Goal: Transaction & Acquisition: Purchase product/service

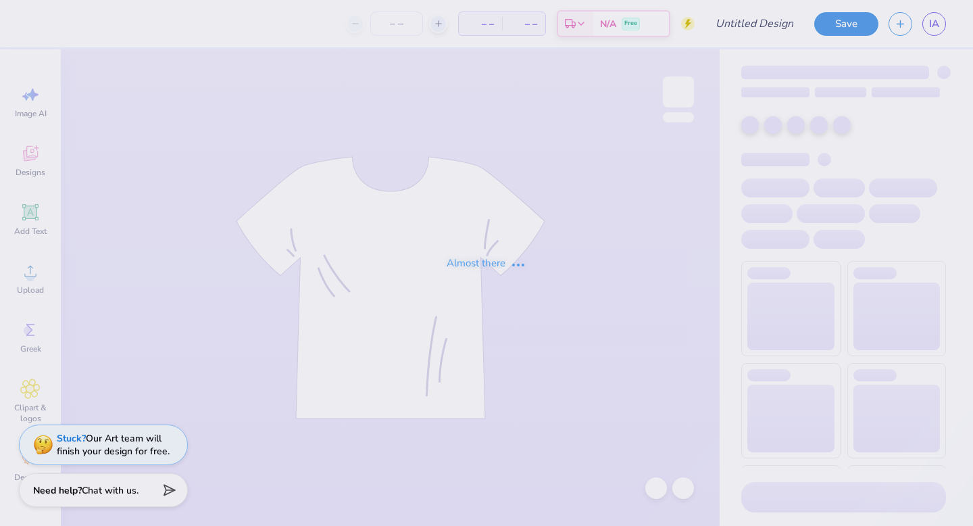
type input "IFC Cup Shirts"
type input "250"
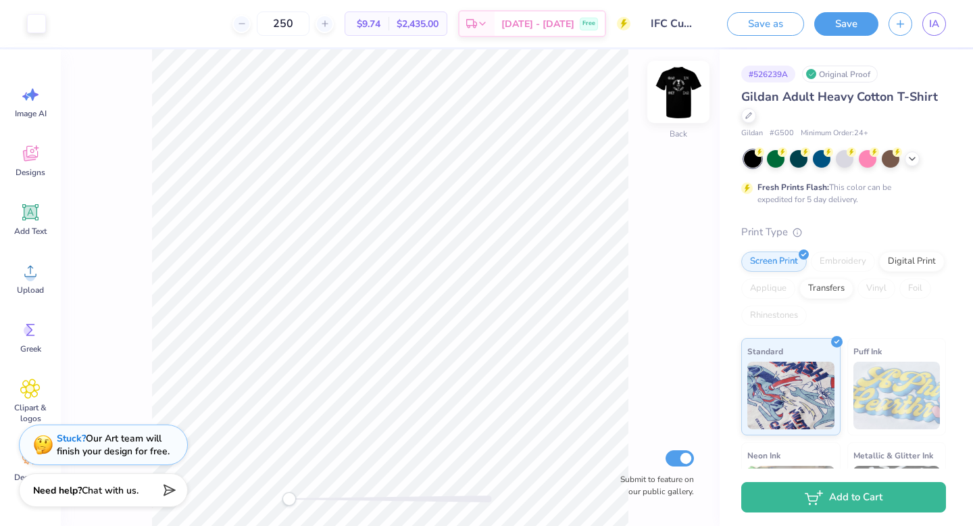
click at [677, 103] on img at bounding box center [678, 92] width 54 height 54
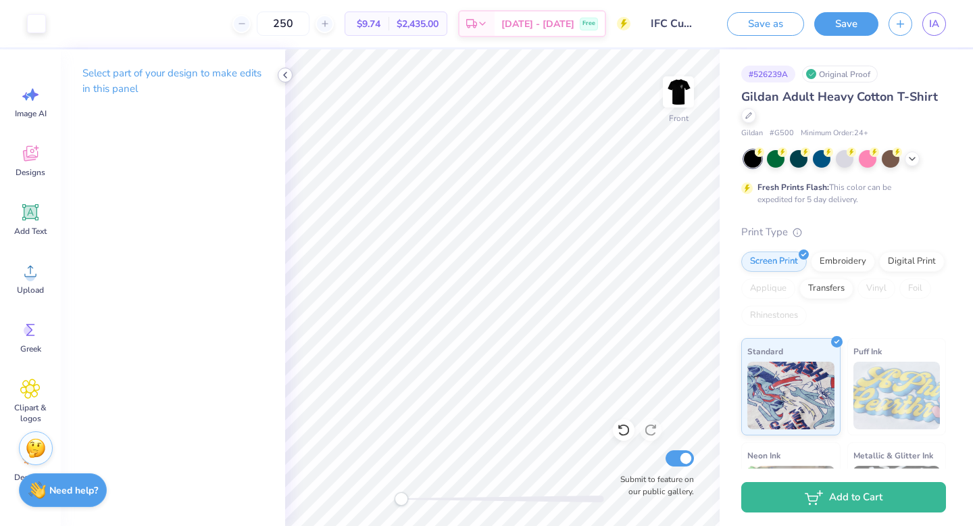
click at [283, 75] on icon at bounding box center [285, 75] width 11 height 11
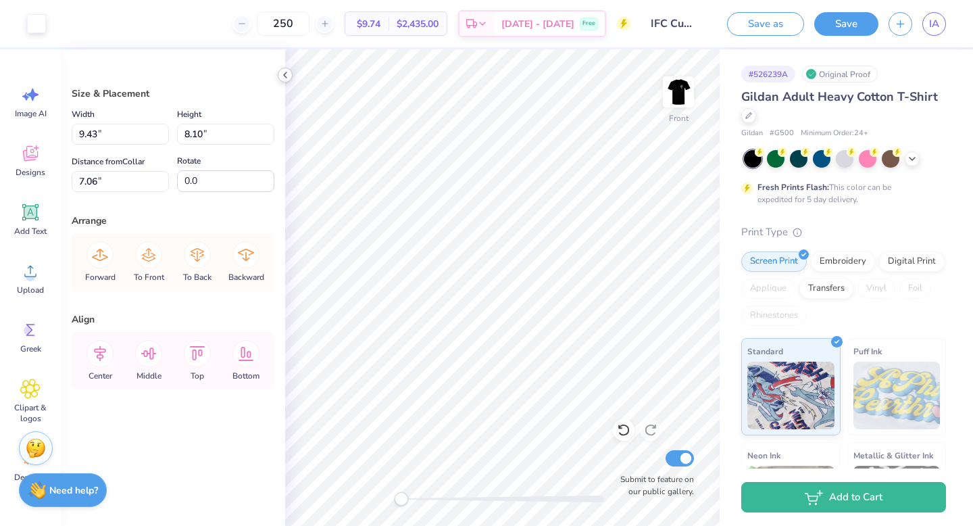
type input "7.05"
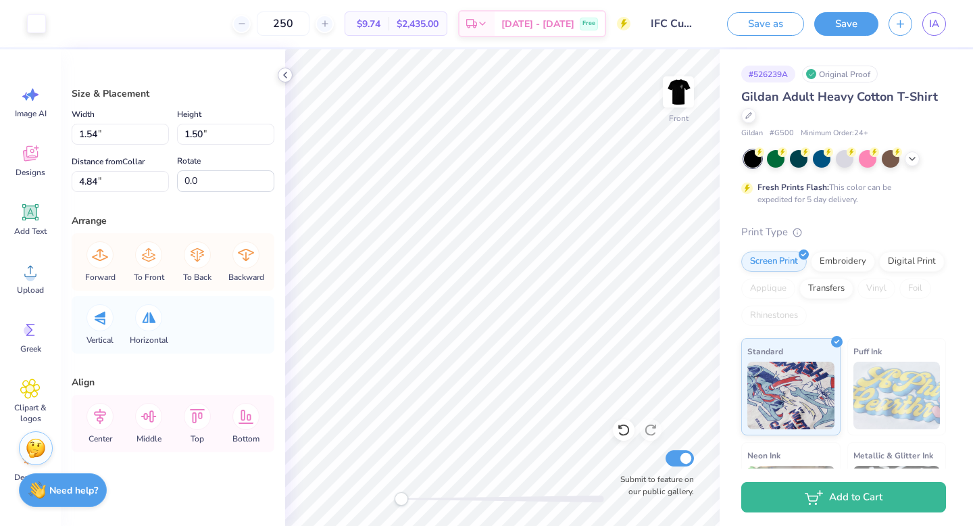
type input "1.17"
type input "1.48"
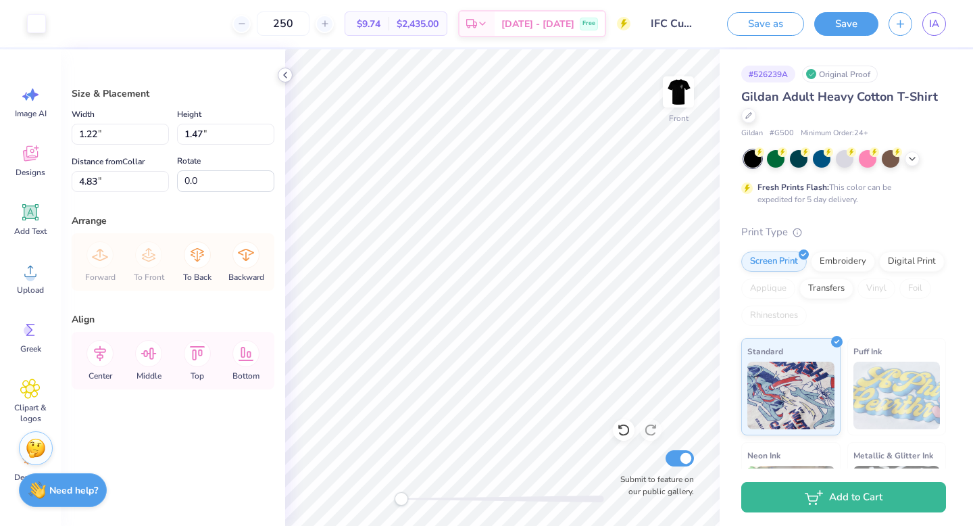
type input "17.26"
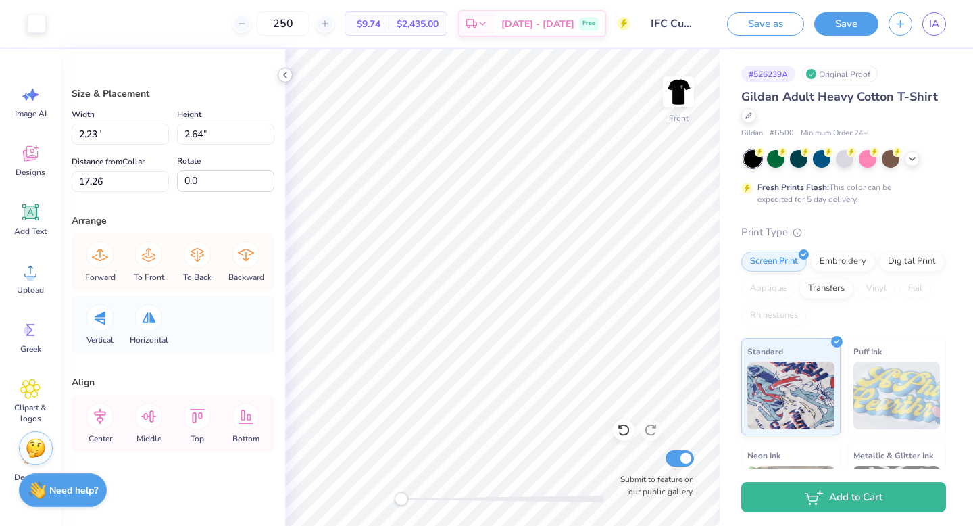
type input "2.23"
type input "2.64"
type input "6.50"
type input "1.23"
type input "1.27"
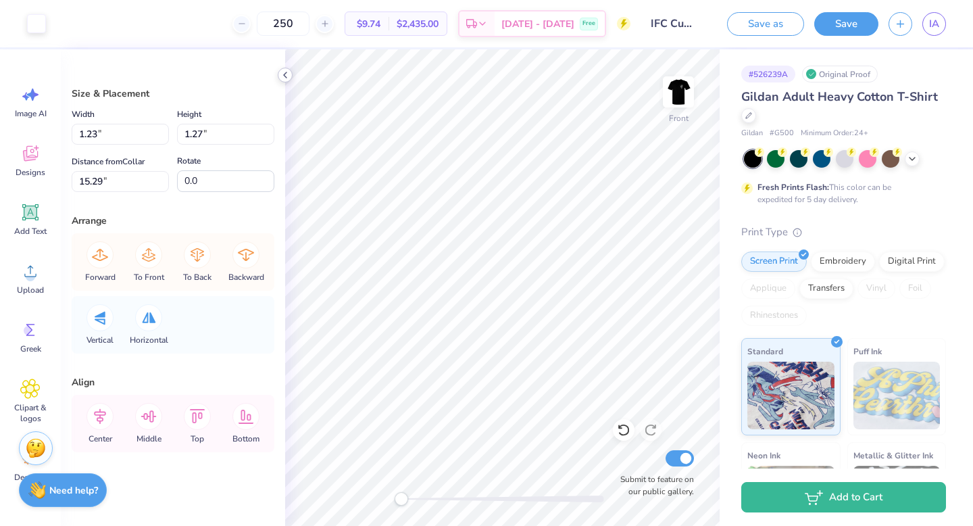
type input "1.55"
type input "1.60"
type input "0.93"
type input "0.96"
type input "0.84"
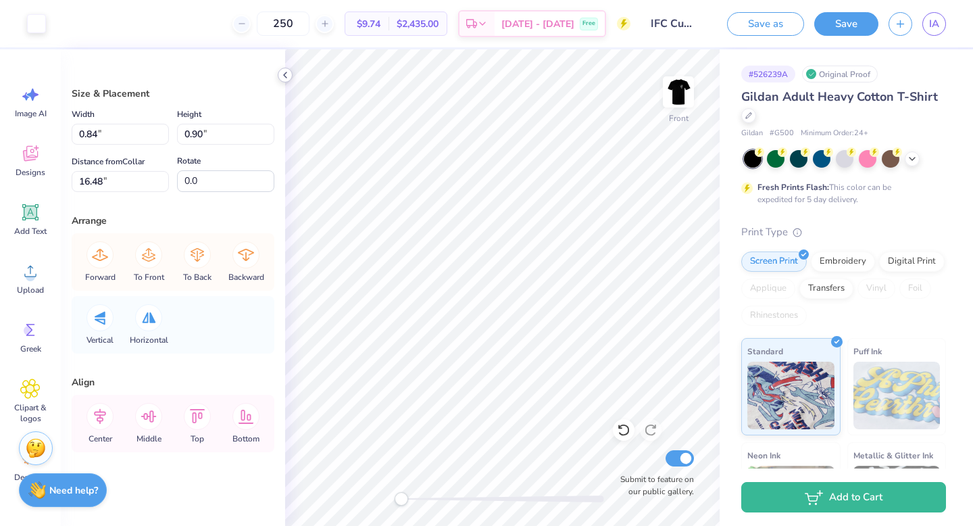
type input "0.90"
type input "0.43"
type input "0.36"
type input "17.81"
type input "1.55"
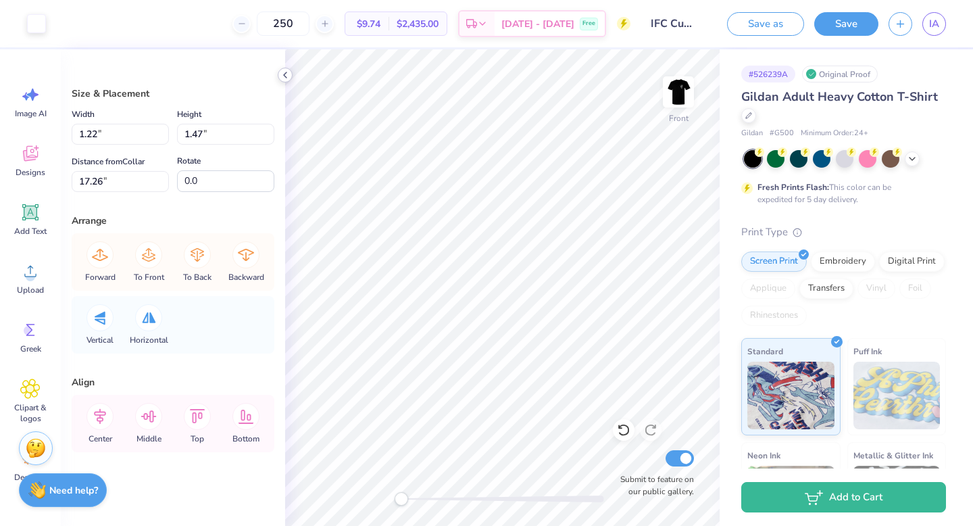
type input "1.86"
type input "1.22"
type input "1.47"
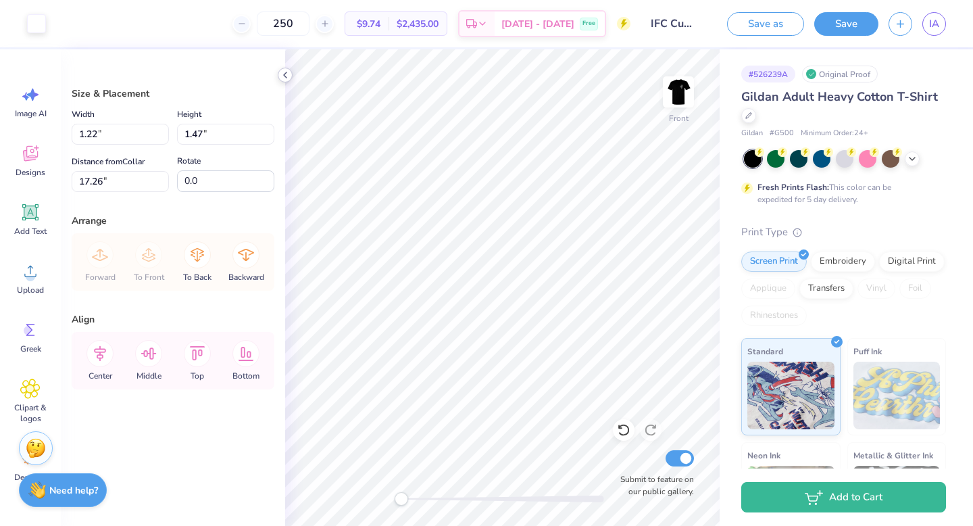
type input "0.75"
type input "0.90"
type input "0.84"
type input "1.02"
type input "11.79"
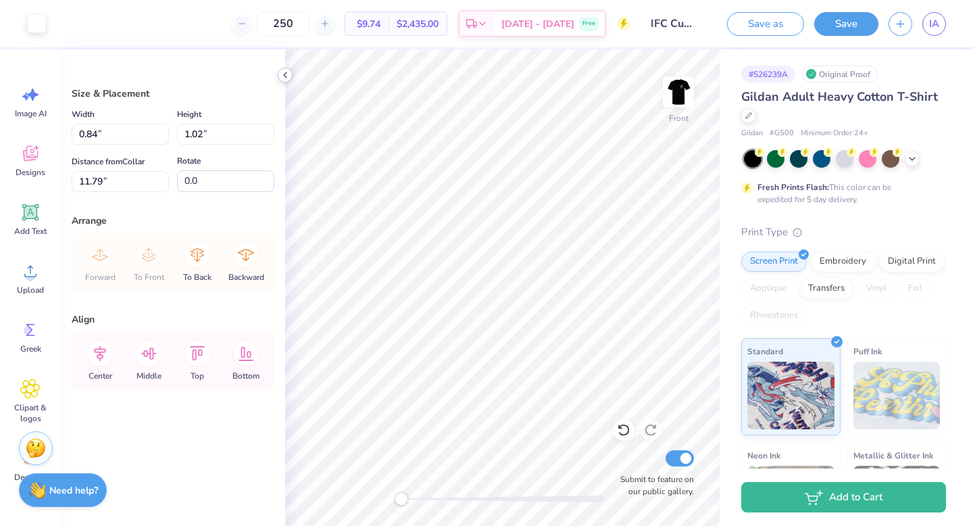
type input "0.76"
type input "0.91"
type input "2.31"
type input "1.01"
type input "15.41"
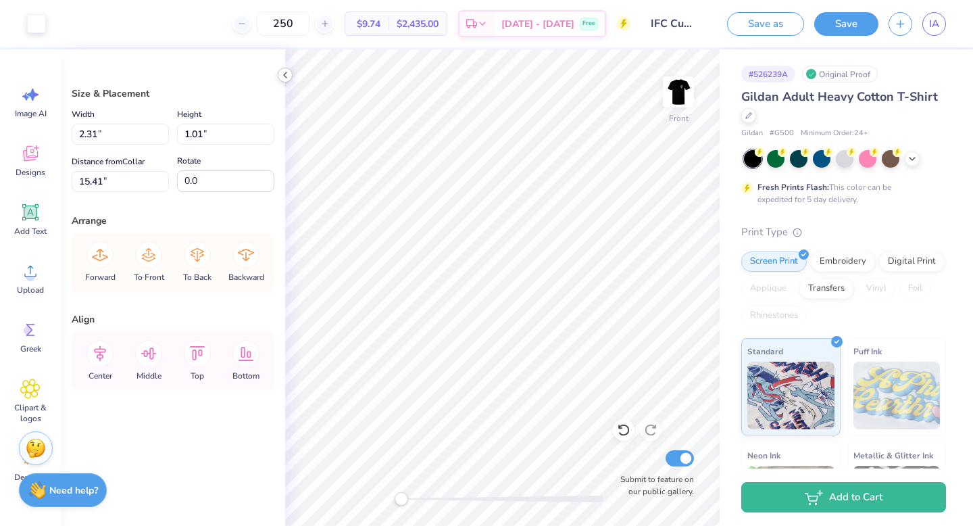
type input "1.95"
type input "0.85"
type input "13.82"
type input "2.18"
type input "0.95"
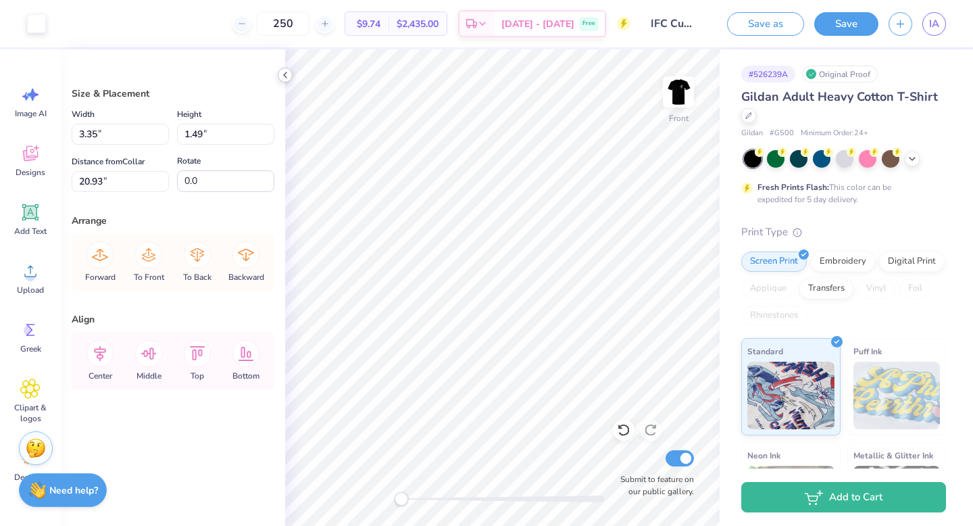
type input "1.92"
type input "0.85"
type input "13.82"
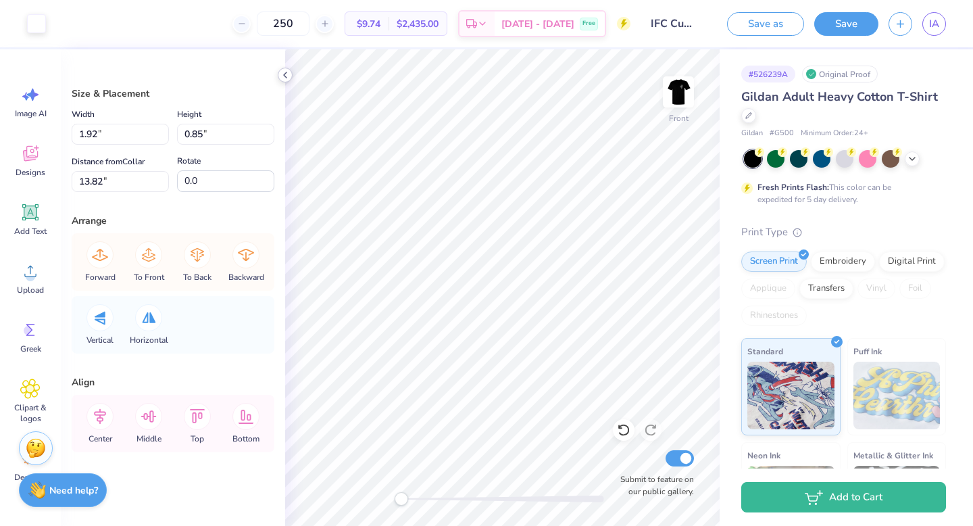
type input "0.84"
type input "0.95"
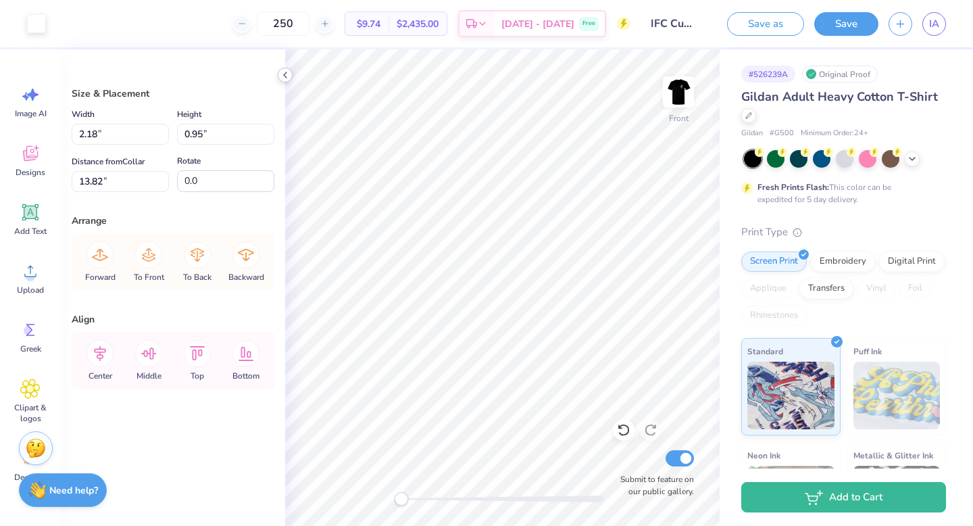
type input "13.77"
type input "12.43"
type input "1.45"
type input "0.80"
type input "12.60"
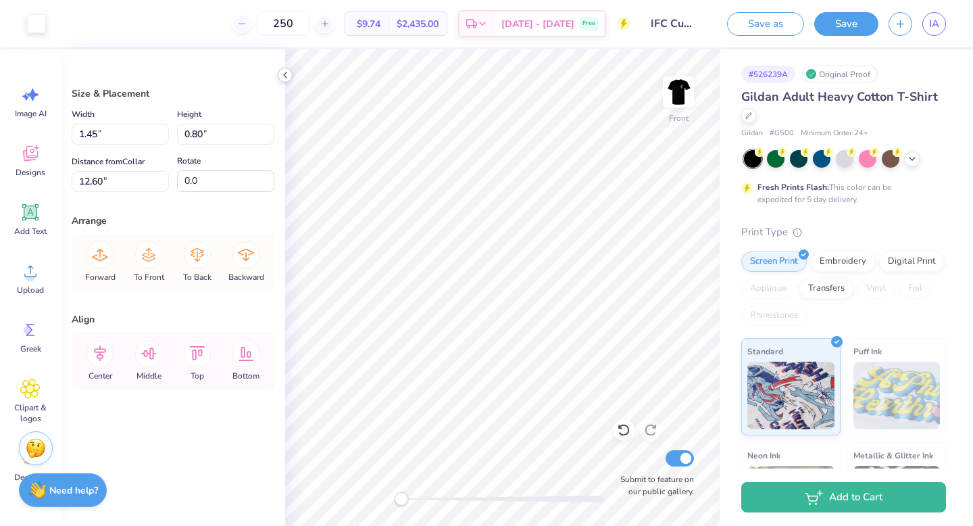
type input "12.59"
type input "2.09"
type input "0.93"
type input "13.78"
type input "0.66"
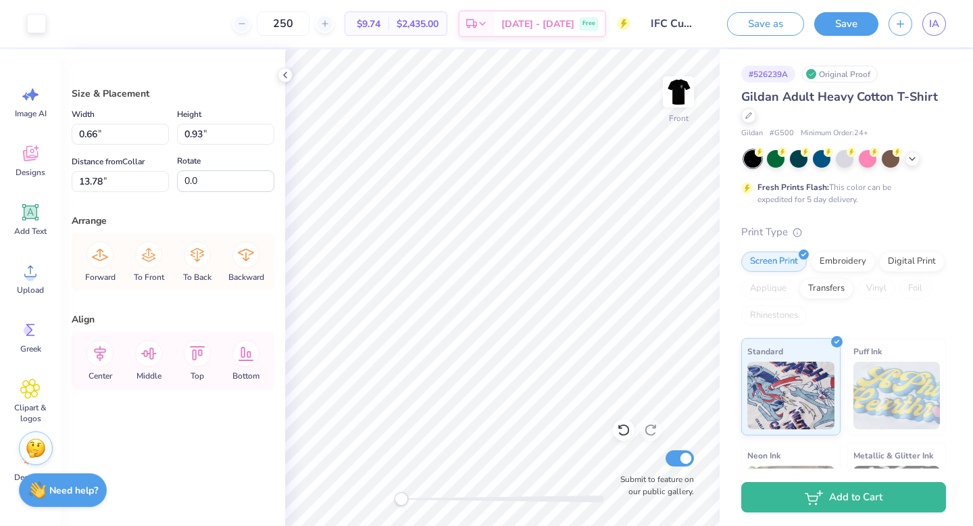
type input "0.95"
type input "13.77"
type input "1.56"
type input "0.86"
type input "12.45"
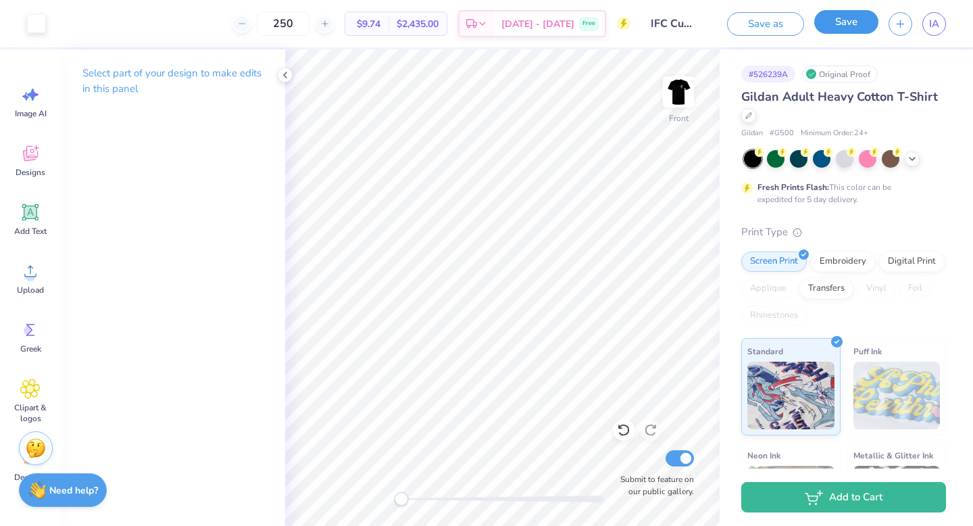
click at [847, 22] on button "Save" at bounding box center [846, 22] width 64 height 24
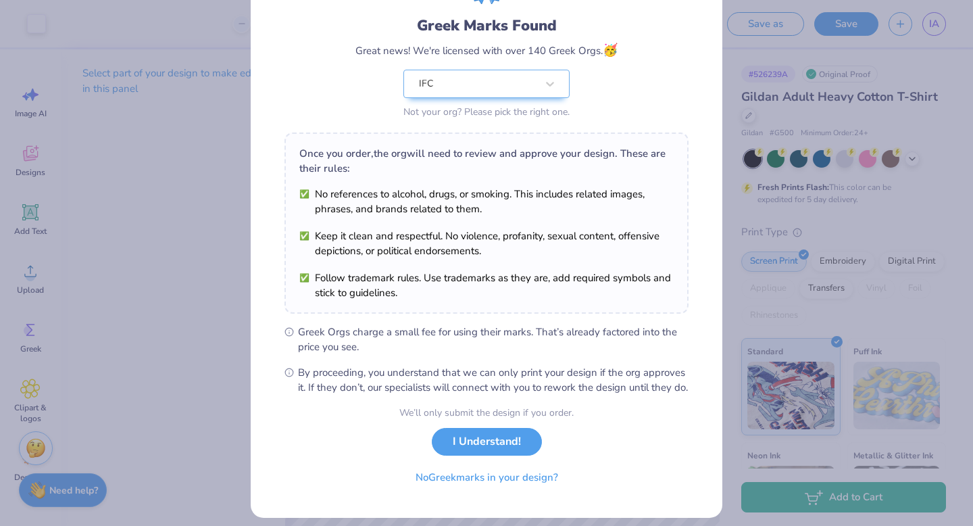
scroll to position [83, 0]
click at [484, 451] on button "I Understand!" at bounding box center [487, 437] width 110 height 28
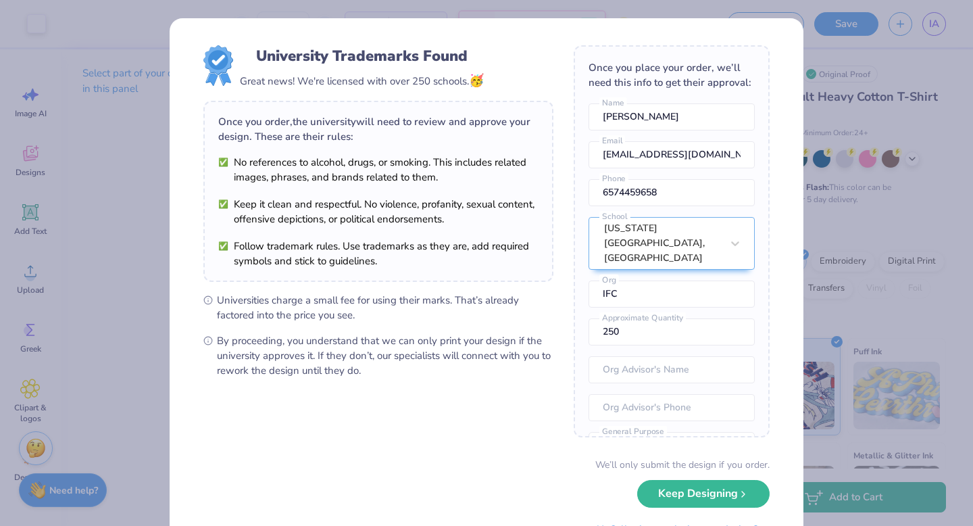
scroll to position [59, 0]
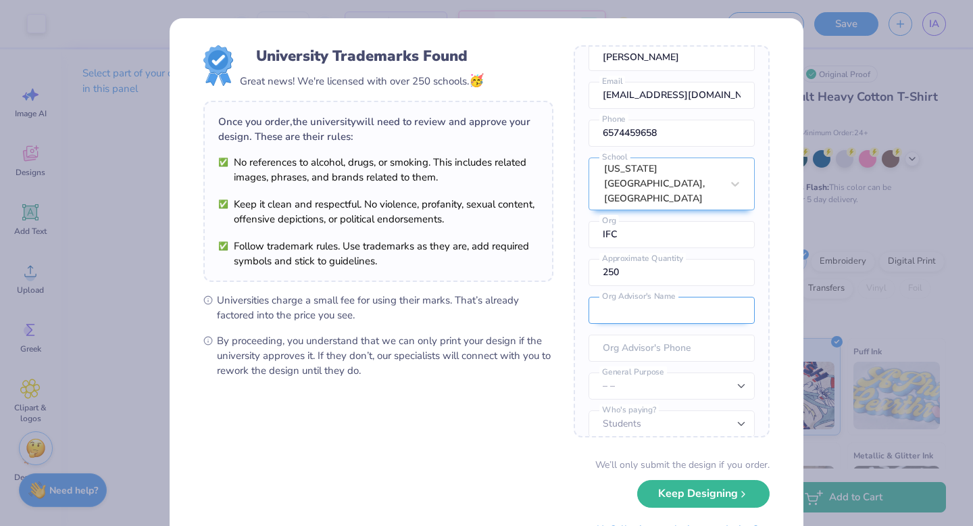
click at [729, 307] on input "text" at bounding box center [671, 310] width 166 height 27
click at [736, 380] on select "– – Member apparel for registered Student Organization / Department / School Fu…" at bounding box center [671, 385] width 166 height 27
select select "Fundraising / Philanthropy event"
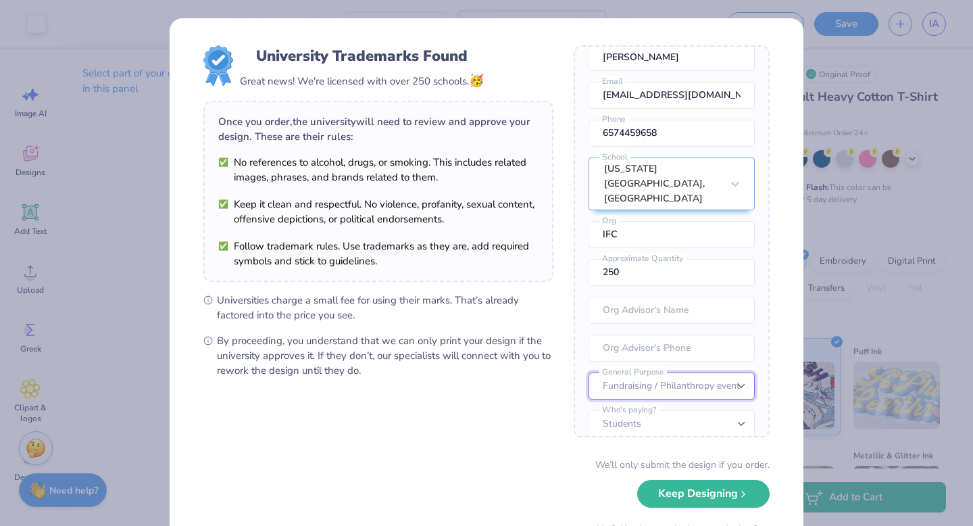
click at [588, 372] on select "– – Member apparel for registered Student Organization / Department / School Fu…" at bounding box center [671, 385] width 166 height 27
click at [717, 410] on select "Students University" at bounding box center [671, 423] width 166 height 27
click at [678, 334] on input "tel" at bounding box center [671, 347] width 166 height 27
click at [656, 303] on input "text" at bounding box center [671, 310] width 166 height 27
type input "D"
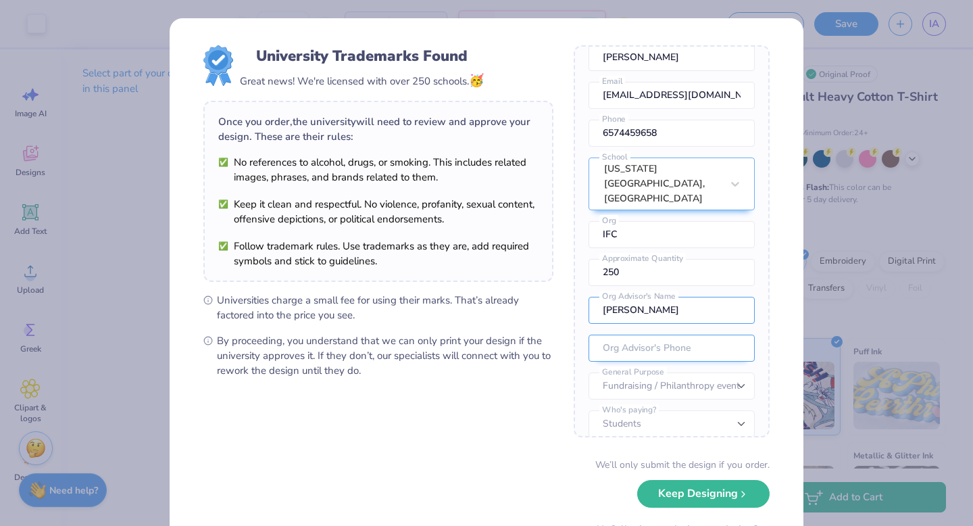
type input "[PERSON_NAME]"
click at [685, 334] on input "tel" at bounding box center [671, 347] width 166 height 27
click at [626, 334] on input "tel" at bounding box center [671, 347] width 166 height 27
type input "[PHONE_NUMBER]"
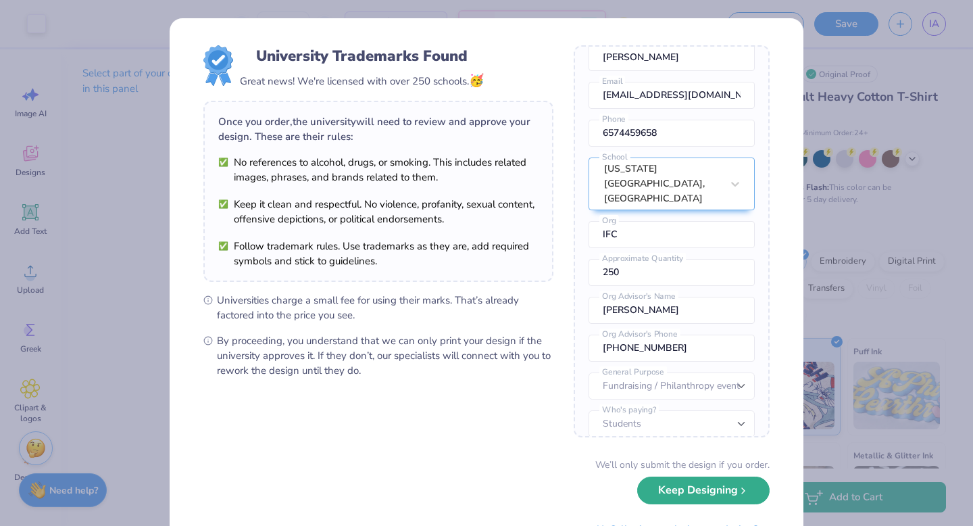
click at [706, 489] on button "Keep Designing" at bounding box center [703, 490] width 132 height 28
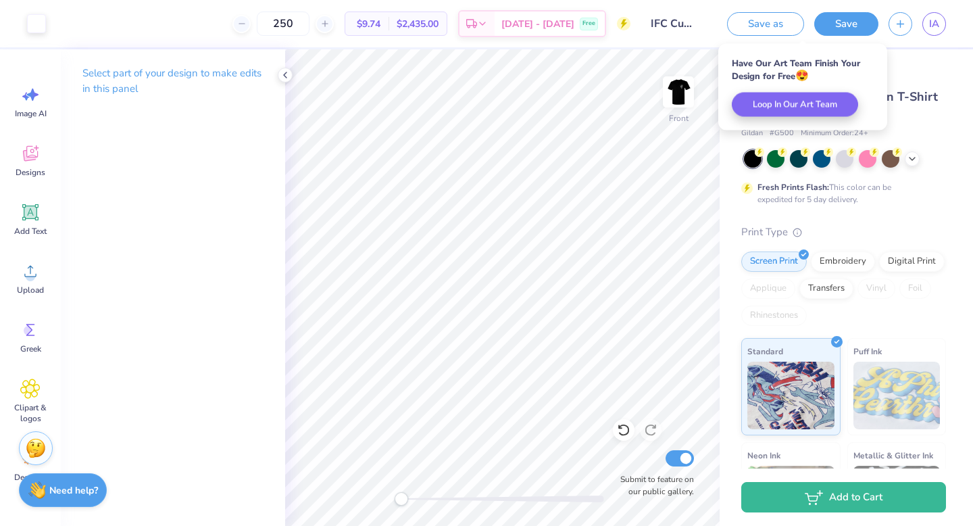
click at [949, 76] on div "# 526239A Original Proof Gildan Adult Heavy Cotton T-Shirt Gildan # G500 Minimu…" at bounding box center [846, 346] width 253 height 594
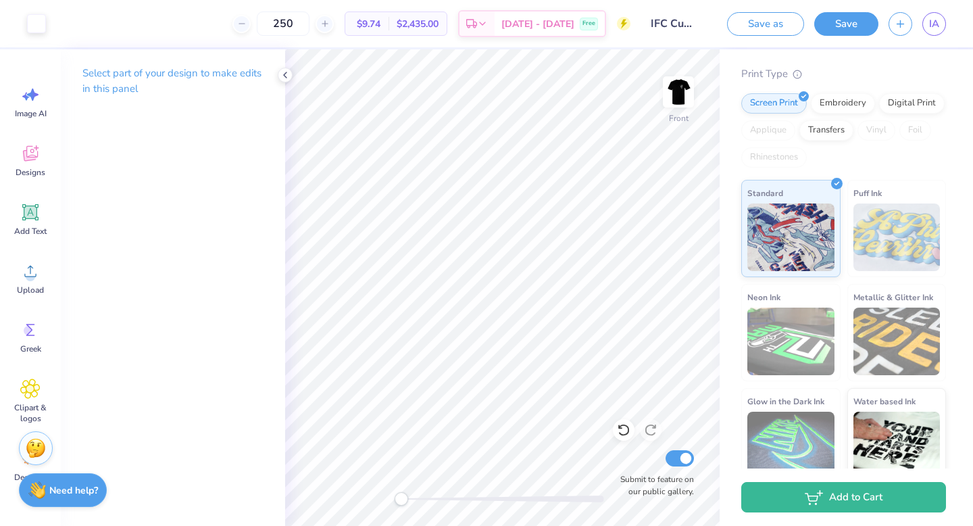
scroll to position [175, 0]
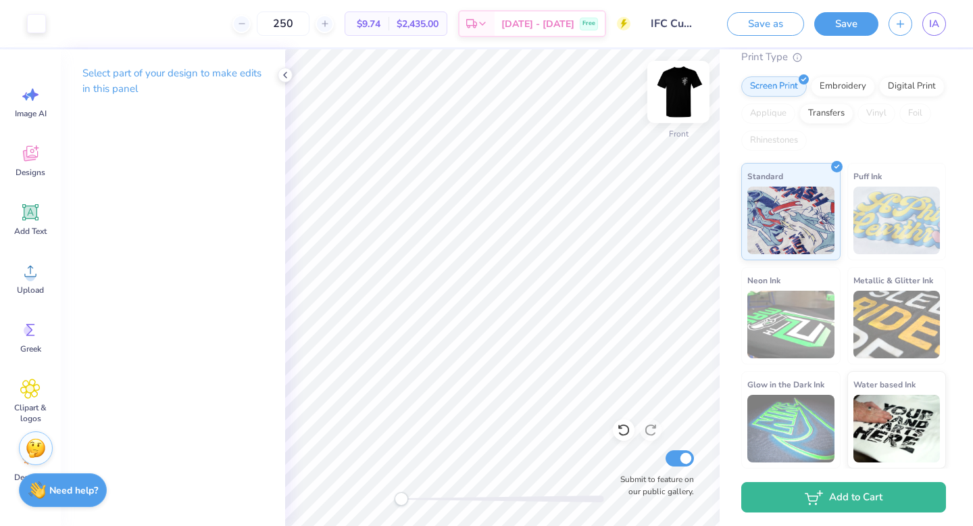
click at [676, 103] on img at bounding box center [678, 92] width 54 height 54
click at [287, 80] on div at bounding box center [285, 75] width 15 height 15
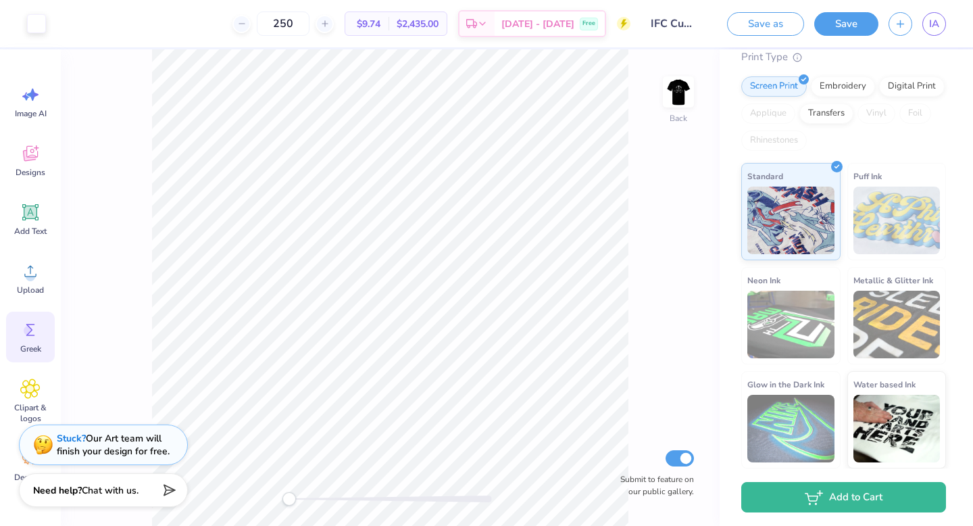
click at [25, 332] on circle at bounding box center [28, 330] width 9 height 9
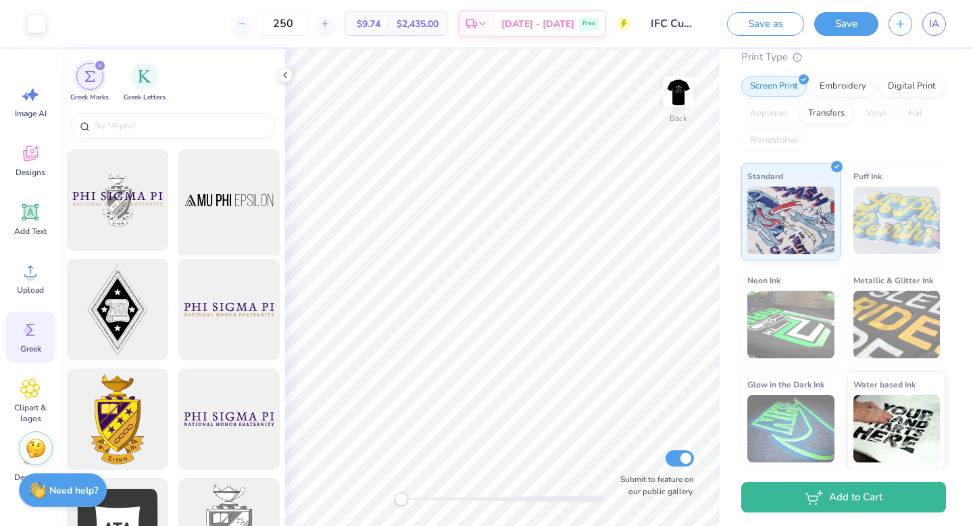
scroll to position [0, 0]
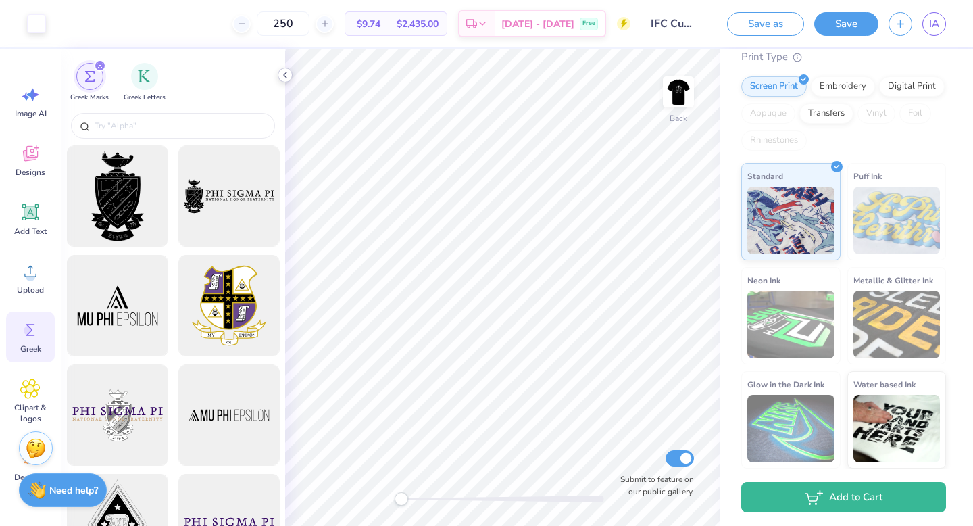
click at [283, 70] on icon at bounding box center [285, 75] width 11 height 11
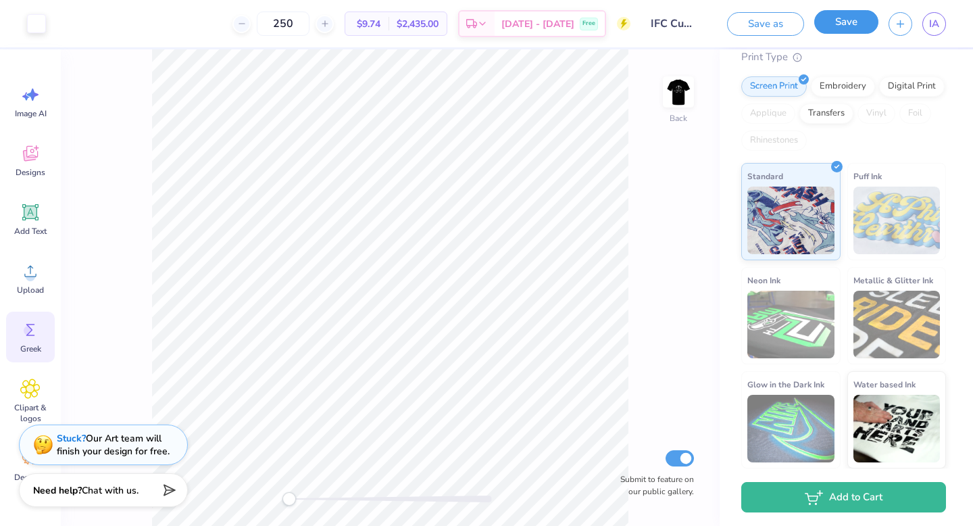
click at [855, 20] on button "Save" at bounding box center [846, 22] width 64 height 24
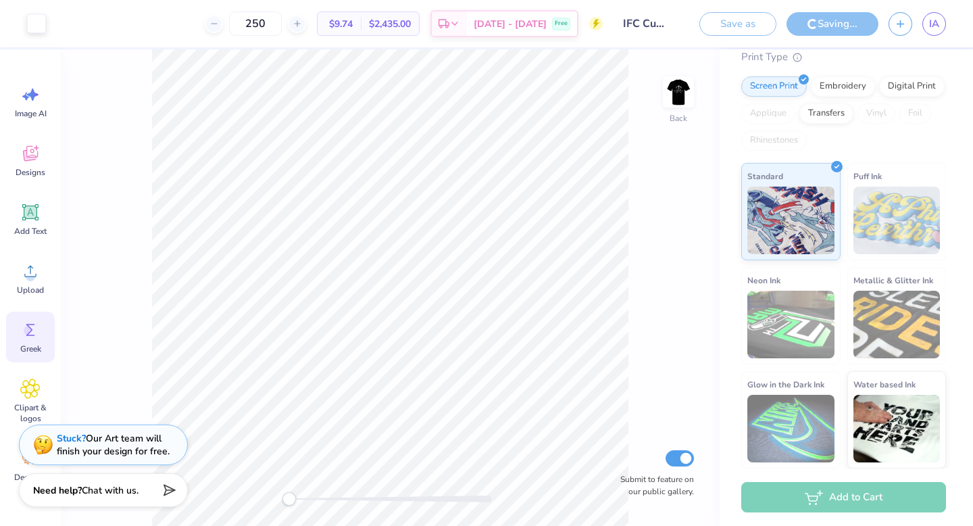
click at [411, 30] on span "$2,435.00" at bounding box center [390, 24] width 42 height 14
click at [410, 17] on span "$2,435.00" at bounding box center [390, 24] width 42 height 14
click at [411, 24] on span "$2,435.00" at bounding box center [390, 24] width 42 height 14
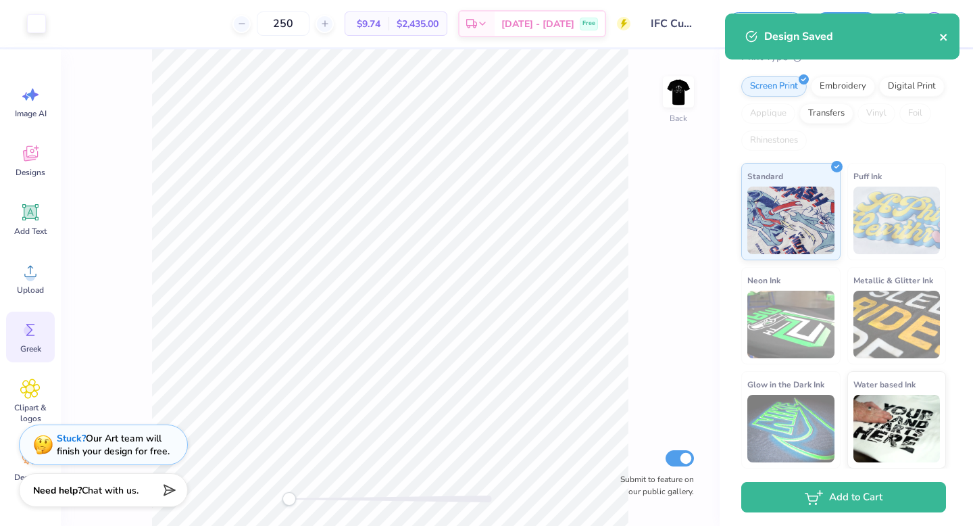
click at [945, 34] on icon "close" at bounding box center [943, 37] width 7 height 7
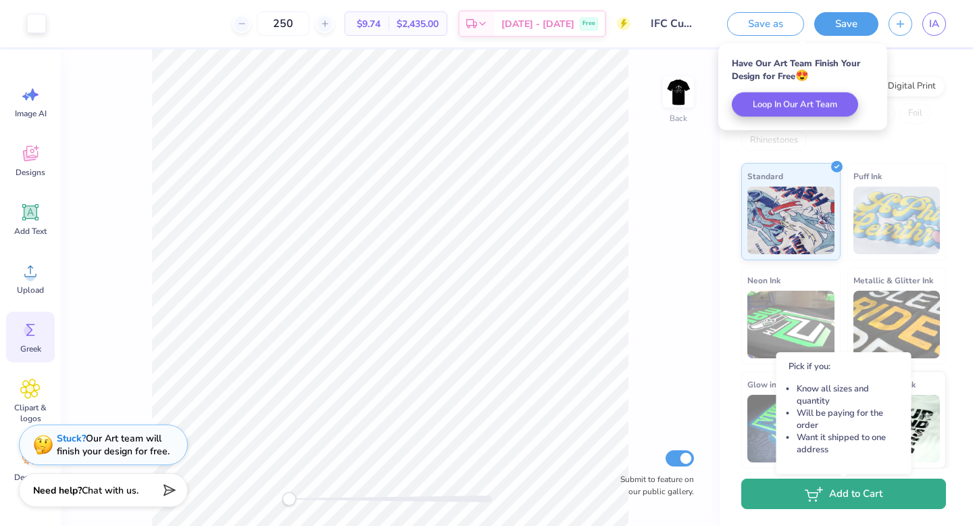
click at [838, 486] on button "Add to Cart" at bounding box center [843, 493] width 205 height 30
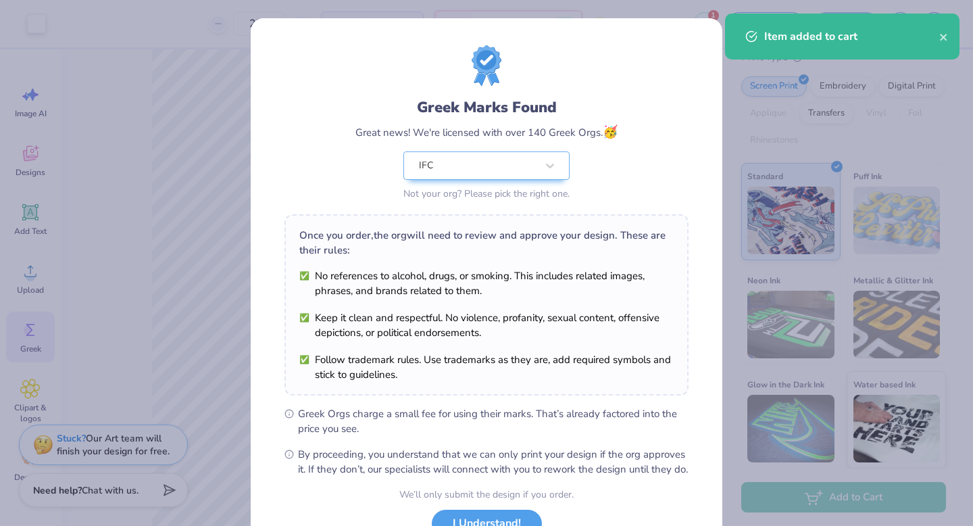
scroll to position [107, 0]
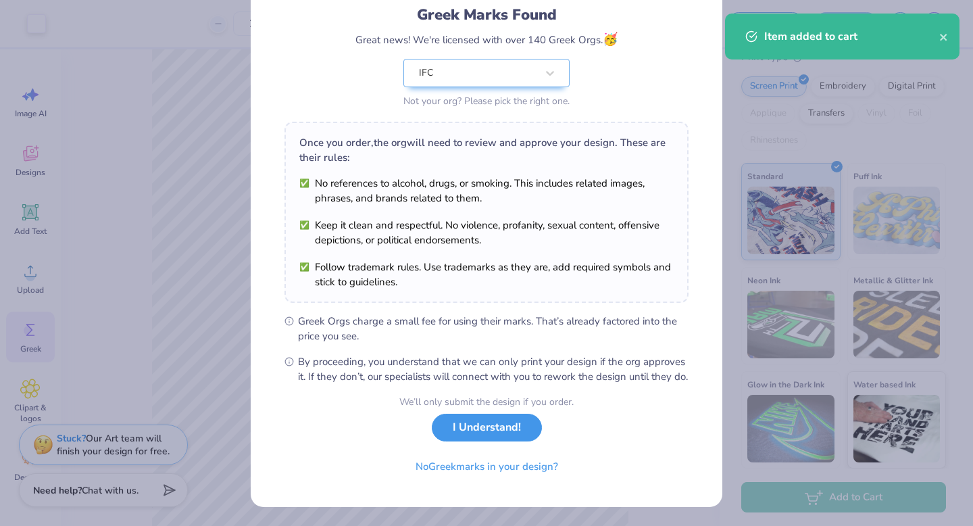
click at [514, 439] on button "I Understand!" at bounding box center [487, 427] width 110 height 28
select select "Fundraising / Philanthropy event"
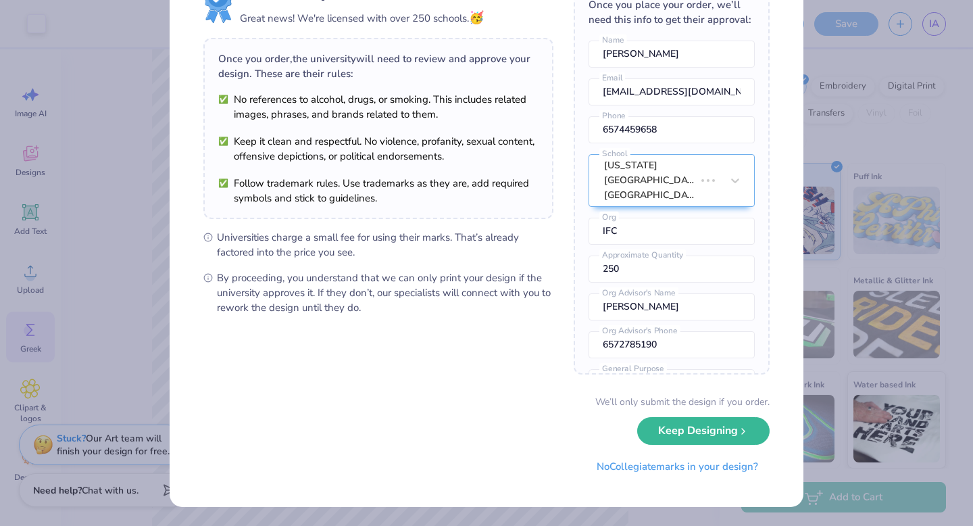
scroll to position [0, 0]
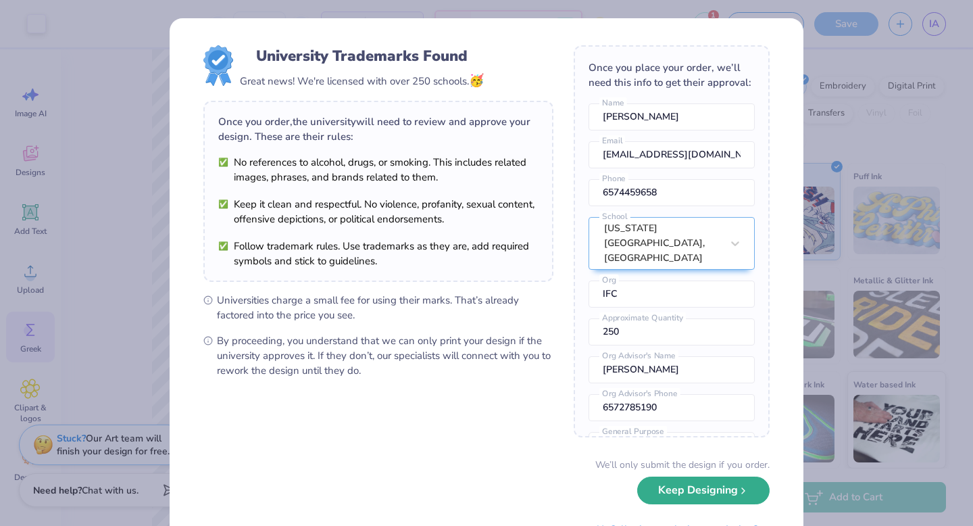
click at [703, 480] on button "Keep Designing" at bounding box center [703, 490] width 132 height 28
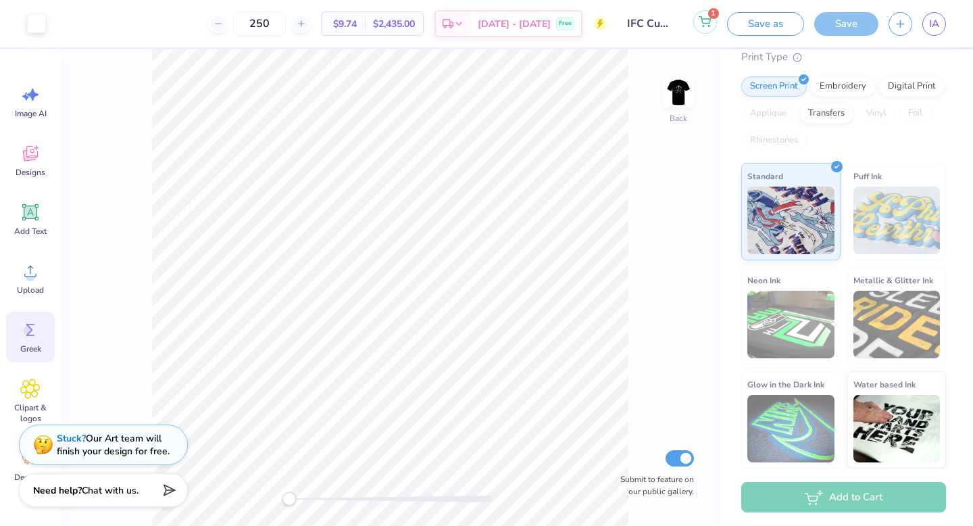
click at [705, 20] on icon at bounding box center [705, 21] width 12 height 11
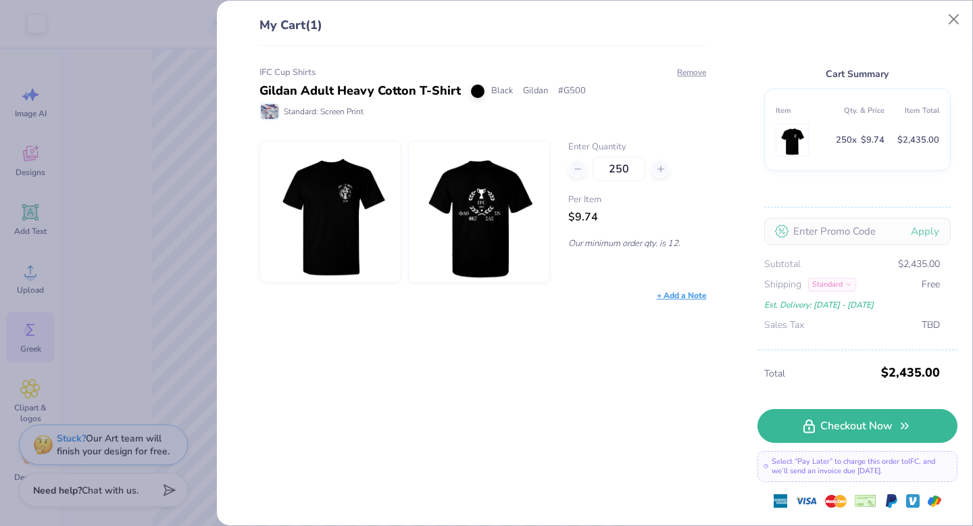
click at [480, 196] on img at bounding box center [479, 211] width 116 height 141
click at [963, 16] on button "Close" at bounding box center [954, 20] width 26 height 26
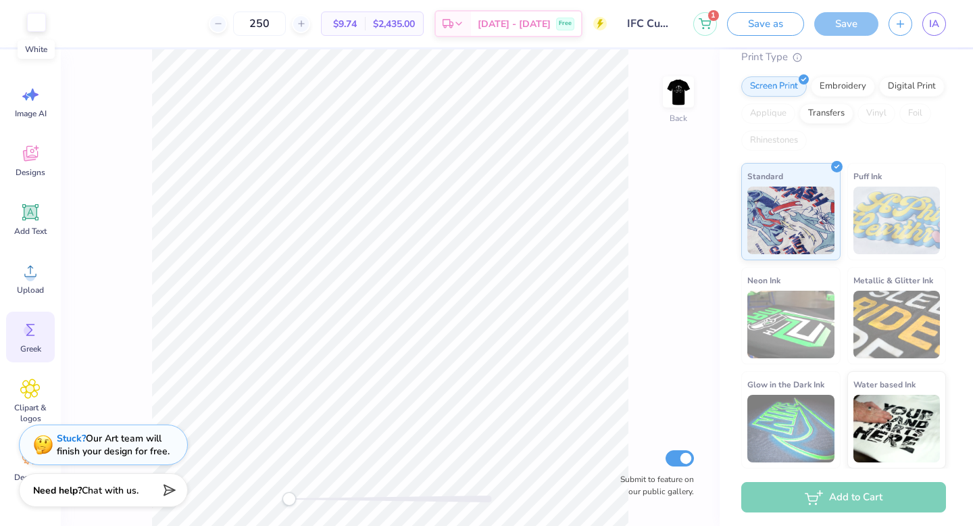
click at [33, 19] on div at bounding box center [36, 22] width 19 height 19
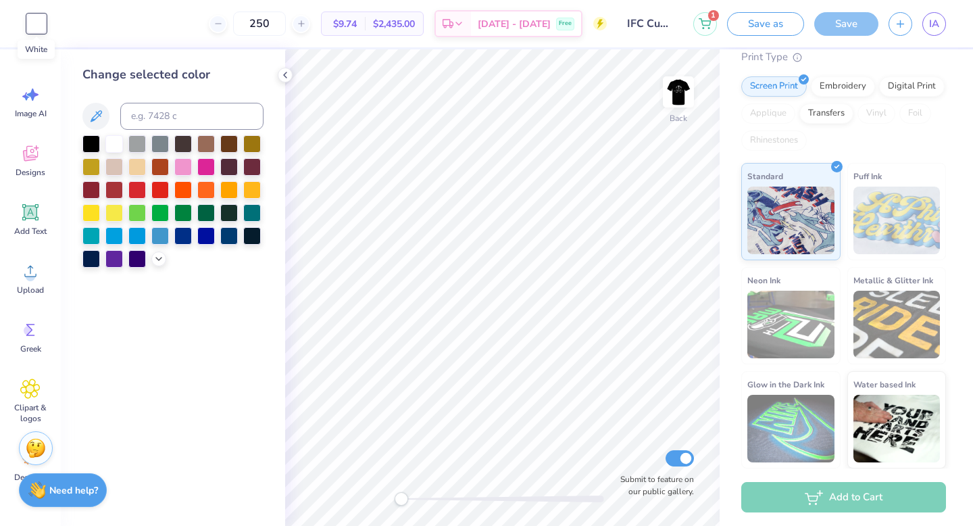
click at [33, 19] on div at bounding box center [36, 23] width 19 height 19
click at [279, 61] on div "Change selected color" at bounding box center [173, 287] width 224 height 476
click at [284, 72] on icon at bounding box center [285, 75] width 11 height 11
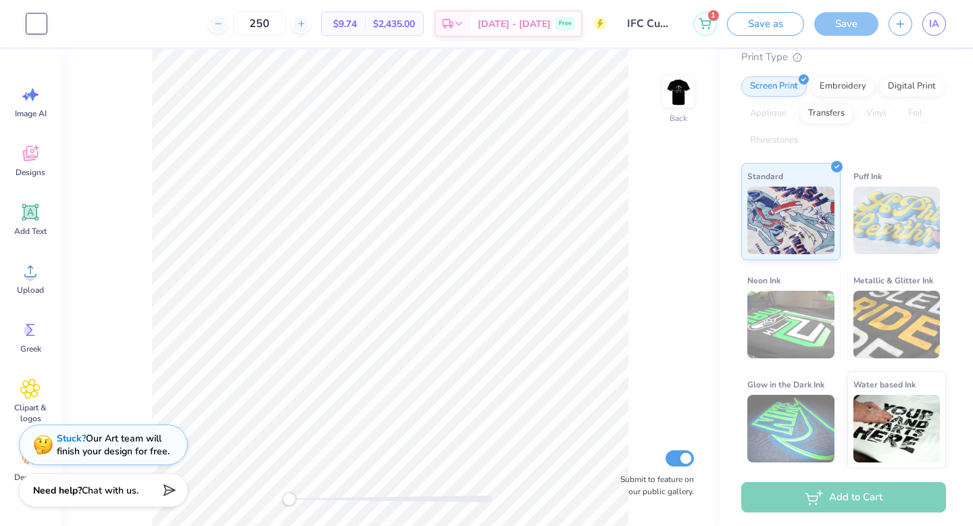
click at [643, 32] on input "IFC Cup Shirts" at bounding box center [650, 23] width 66 height 27
click at [655, 20] on input "IFC Cup Shirts" at bounding box center [650, 23] width 66 height 27
click at [929, 18] on span "IA" at bounding box center [934, 24] width 10 height 16
